Goal: Information Seeking & Learning: Learn about a topic

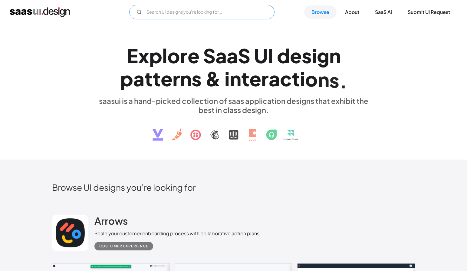
click at [221, 14] on input "Email Form" at bounding box center [201, 12] width 145 height 15
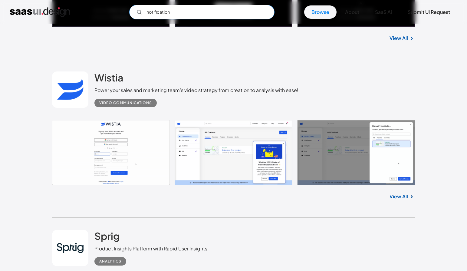
scroll to position [1241, 0]
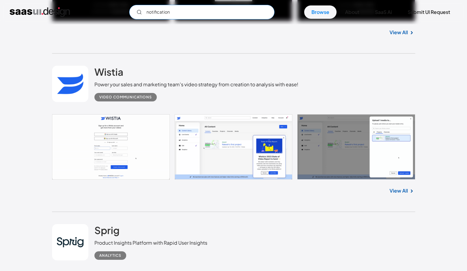
type input "notification"
click at [223, 134] on link at bounding box center [233, 146] width 363 height 65
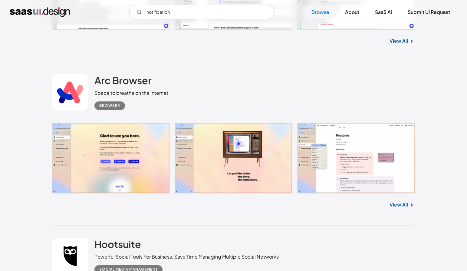
scroll to position [2541, 0]
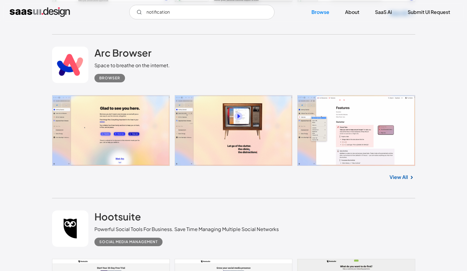
click at [131, 131] on link at bounding box center [233, 130] width 363 height 71
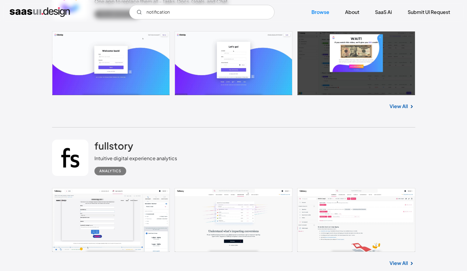
scroll to position [3560, 0]
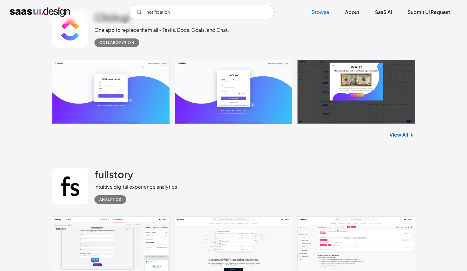
click at [410, 131] on img at bounding box center [411, 134] width 7 height 7
click at [401, 132] on link "View All" at bounding box center [398, 134] width 18 height 7
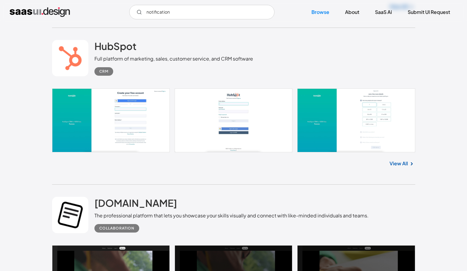
scroll to position [3854, 0]
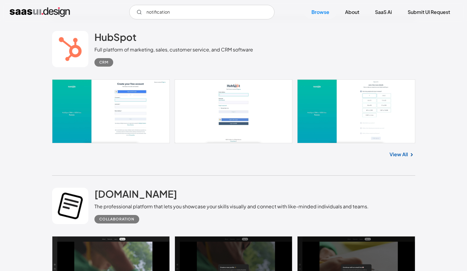
click at [397, 151] on link "View All" at bounding box center [398, 154] width 18 height 7
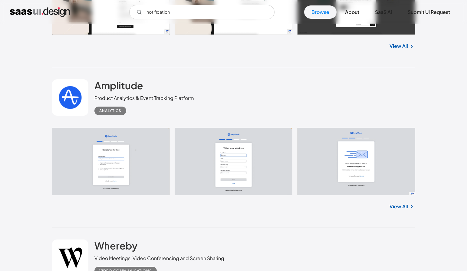
scroll to position [4527, 0]
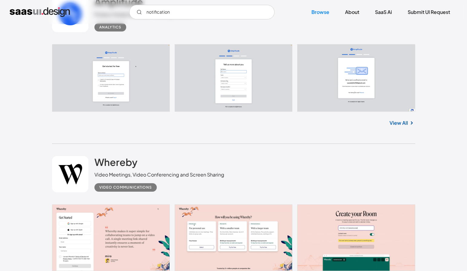
click at [402, 122] on link "View All" at bounding box center [398, 122] width 18 height 7
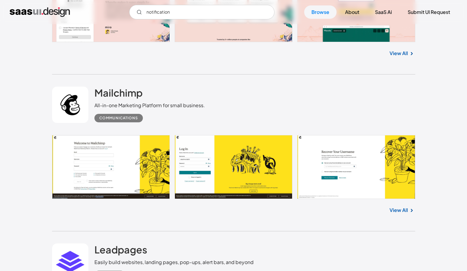
scroll to position [4760, 0]
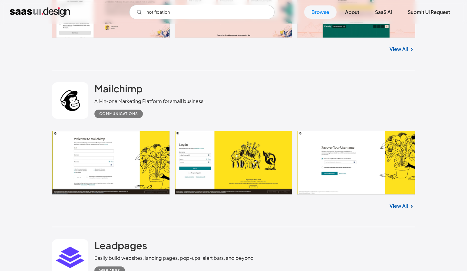
click at [399, 204] on link "View All" at bounding box center [398, 205] width 18 height 7
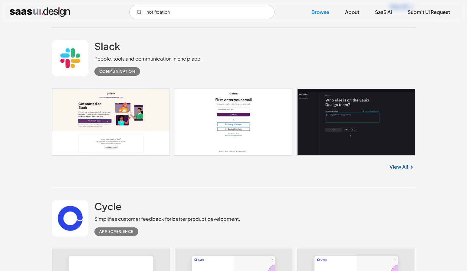
scroll to position [5436, 0]
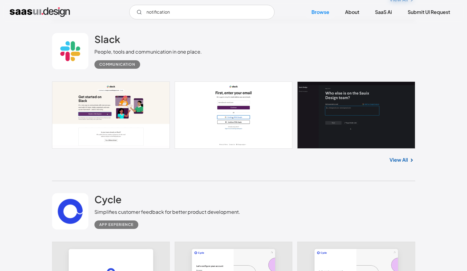
click at [235, 72] on div "Slack People, tools and communication in one place. Communication" at bounding box center [233, 51] width 363 height 61
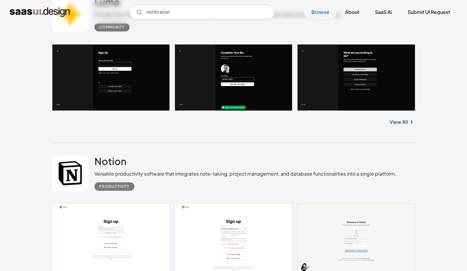
scroll to position [6004, 0]
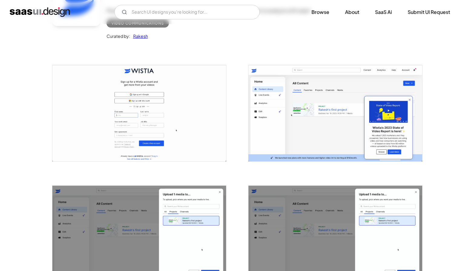
scroll to position [83, 0]
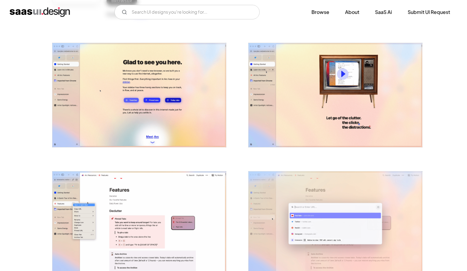
scroll to position [117, 0]
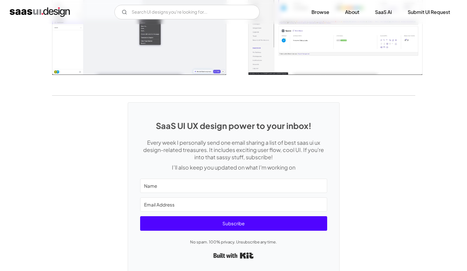
scroll to position [1363, 0]
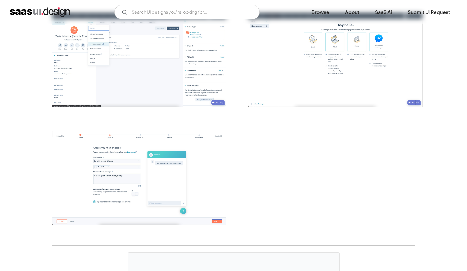
scroll to position [924, 0]
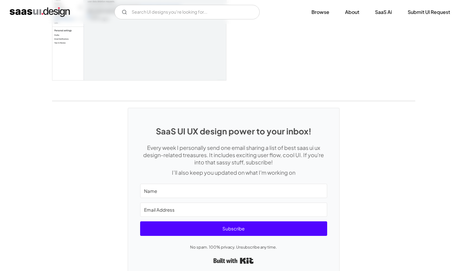
scroll to position [1542, 0]
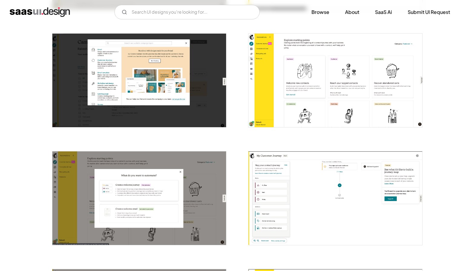
scroll to position [453, 0]
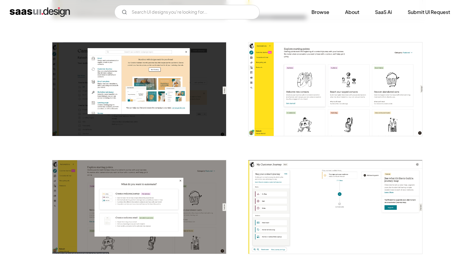
click at [257, 58] on img "open lightbox" at bounding box center [335, 88] width 174 height 93
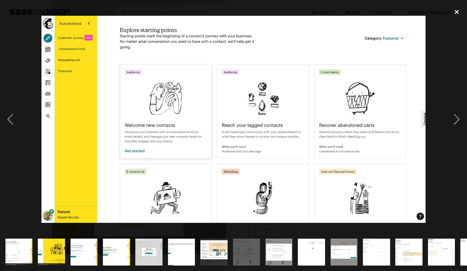
click at [455, 11] on div "close lightbox" at bounding box center [456, 11] width 21 height 13
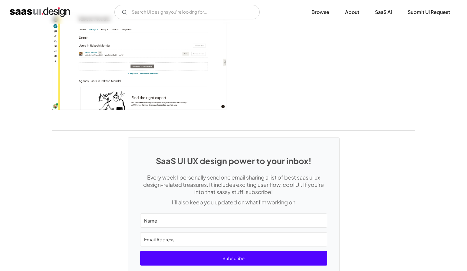
scroll to position [1564, 0]
